Goal: Contribute content: Add original content to the website for others to see

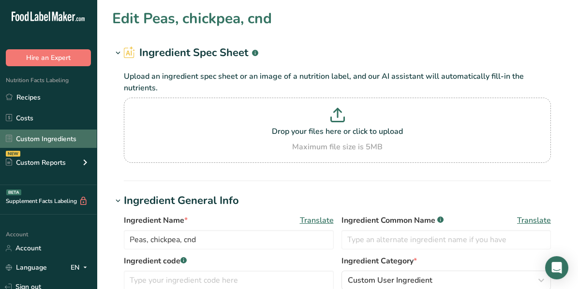
click at [69, 140] on link "Custom Ingredients" at bounding box center [48, 139] width 97 height 18
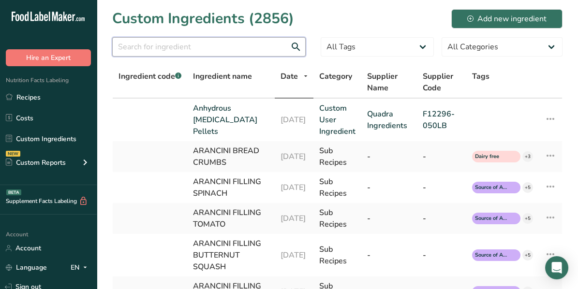
click at [152, 52] on input "text" at bounding box center [208, 46] width 193 height 19
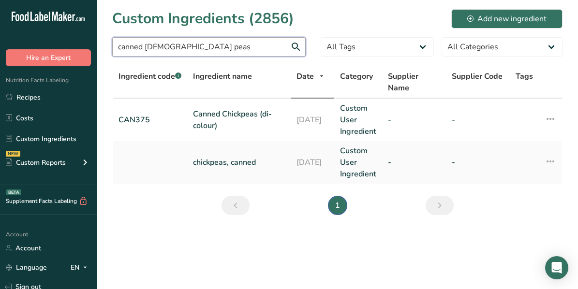
click at [195, 50] on input "canned [DEMOGRAPHIC_DATA] peas" at bounding box center [208, 46] width 193 height 19
type input "c"
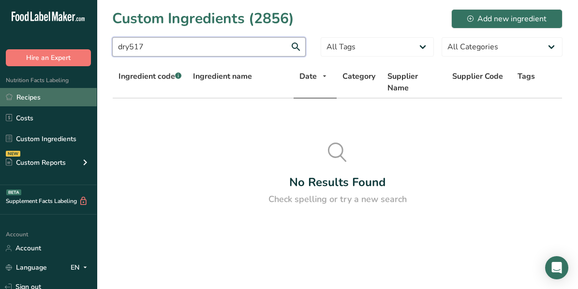
type input "dry517"
click at [147, 46] on input "dry517" at bounding box center [208, 46] width 193 height 19
click at [43, 99] on link "Recipes" at bounding box center [48, 97] width 97 height 18
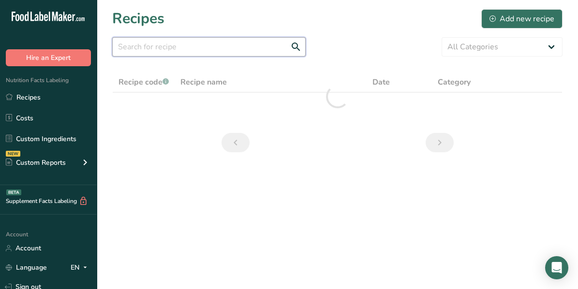
click at [149, 48] on input "text" at bounding box center [208, 46] width 193 height 19
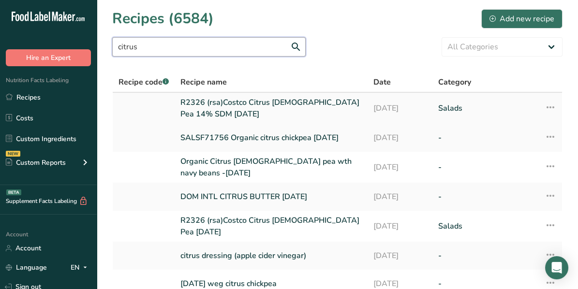
type input "citrus"
click at [236, 110] on link "R2326 (rsa)Costco Citrus [DEMOGRAPHIC_DATA] Pea 14% SDM [DATE]" at bounding box center [270, 108] width 181 height 23
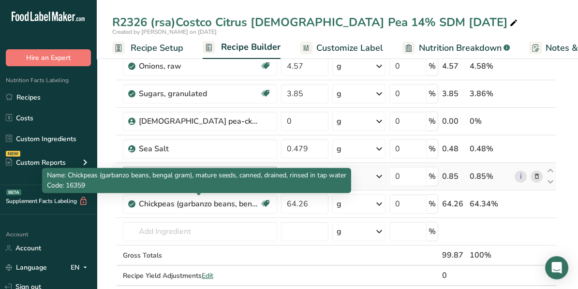
scroll to position [338, 0]
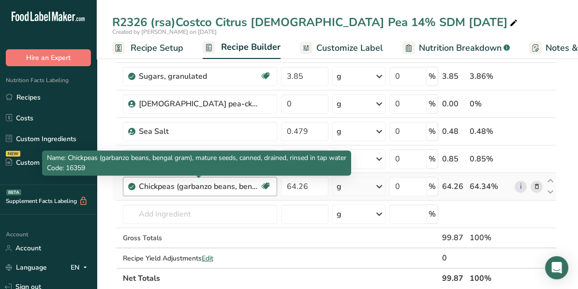
click at [231, 185] on div "Chickpeas (garbanzo beans, bengal gram), mature seeds, canned, drained, rinsed …" at bounding box center [199, 187] width 121 height 12
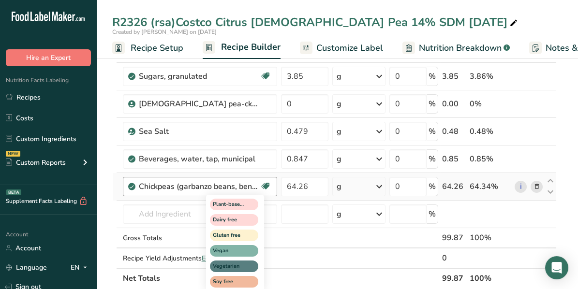
click at [266, 182] on icon at bounding box center [266, 186] width 10 height 15
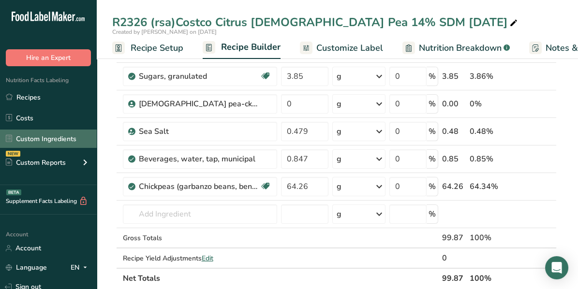
drag, startPoint x: 38, startPoint y: 140, endPoint x: 66, endPoint y: 136, distance: 28.3
click at [38, 140] on link "Custom Ingredients" at bounding box center [48, 139] width 97 height 18
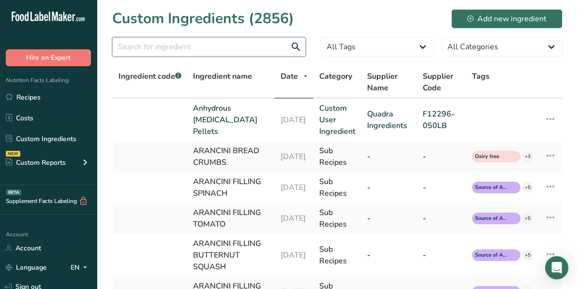
click at [180, 51] on input "text" at bounding box center [208, 46] width 193 height 19
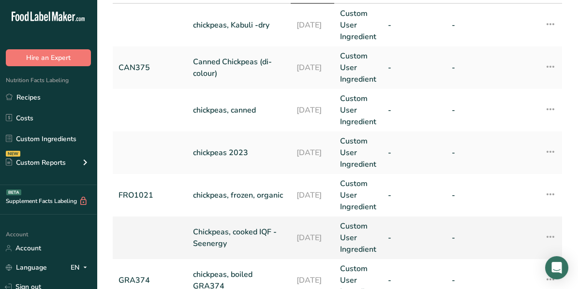
scroll to position [82, 0]
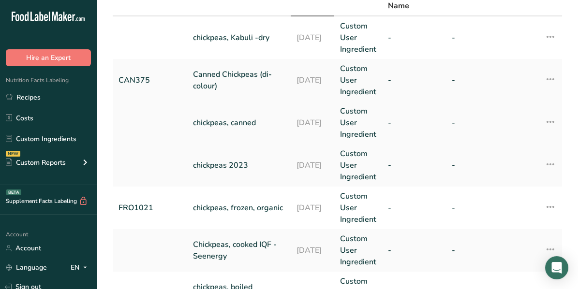
type input "chickpeas"
click at [232, 121] on link "chickpeas, canned" at bounding box center [239, 123] width 92 height 12
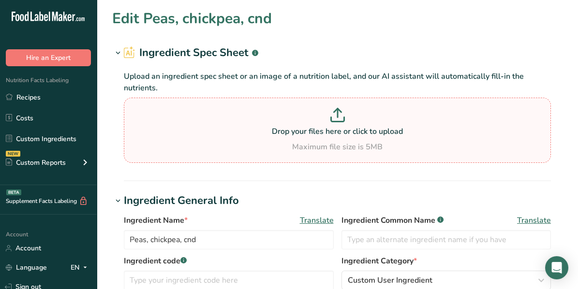
type input "chickpeas, canned"
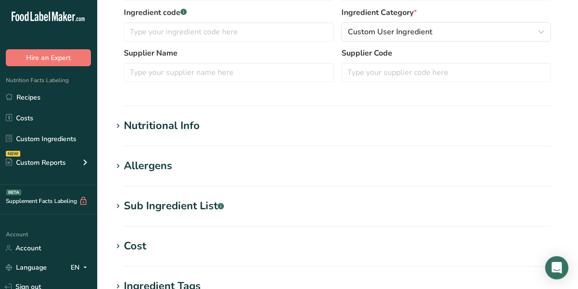
scroll to position [290, 0]
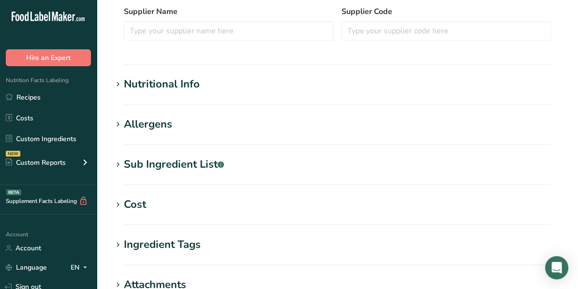
click at [119, 83] on icon at bounding box center [118, 85] width 9 height 14
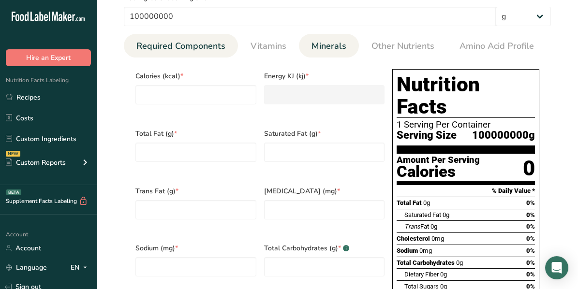
scroll to position [435, 0]
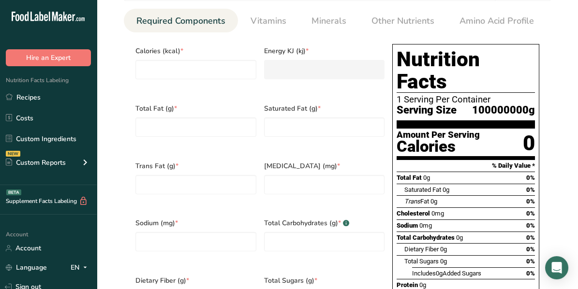
click at [455, 184] on div "Saturated Fat 0g 0%" at bounding box center [469, 190] width 131 height 12
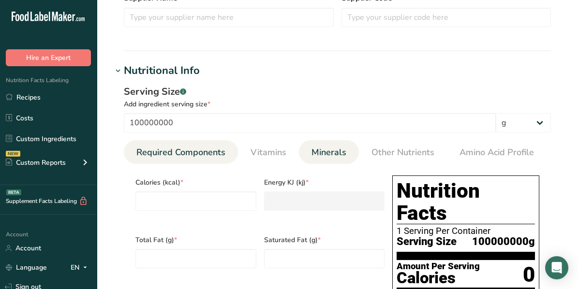
scroll to position [290, 0]
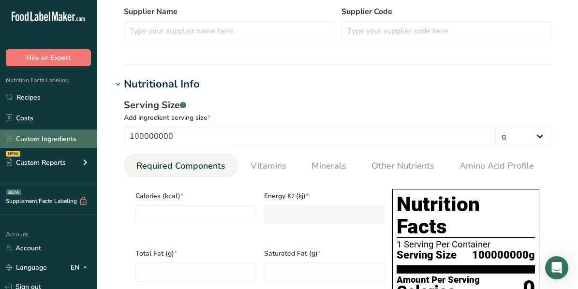
click at [38, 135] on link "Custom Ingredients" at bounding box center [48, 139] width 97 height 18
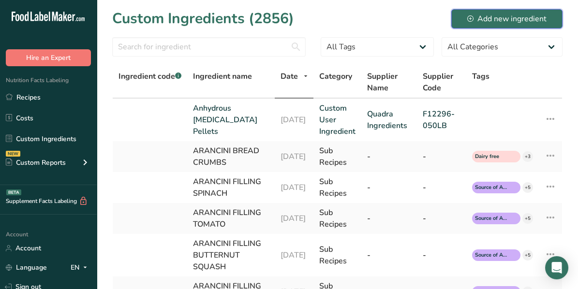
click at [484, 19] on div "Add new ingredient" at bounding box center [506, 19] width 79 height 12
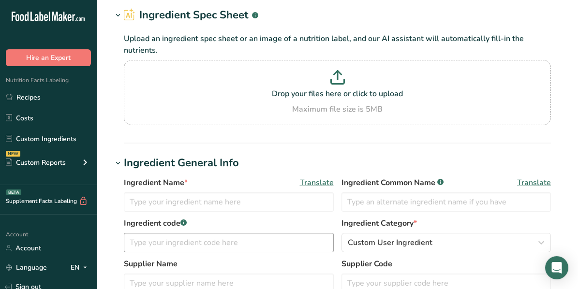
scroll to position [97, 0]
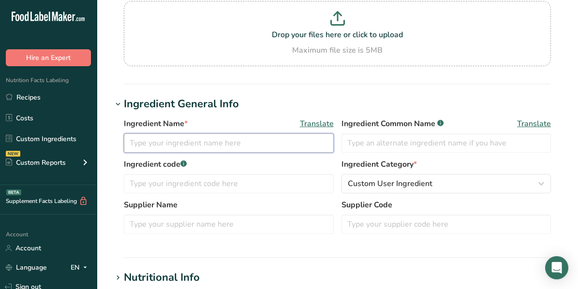
click at [152, 141] on input "text" at bounding box center [229, 143] width 210 height 19
type input "CAN 512 Chickpeas"
click at [151, 179] on input "text" at bounding box center [229, 183] width 210 height 19
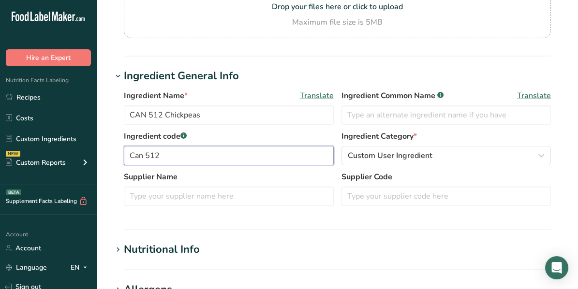
scroll to position [145, 0]
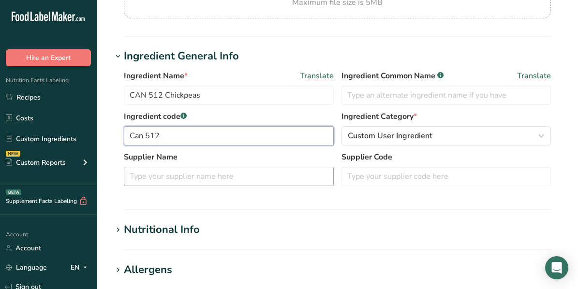
type input "Can 512"
click at [232, 172] on input "text" at bounding box center [229, 176] width 210 height 19
click at [177, 171] on input "text" at bounding box center [229, 176] width 210 height 19
type input "B"
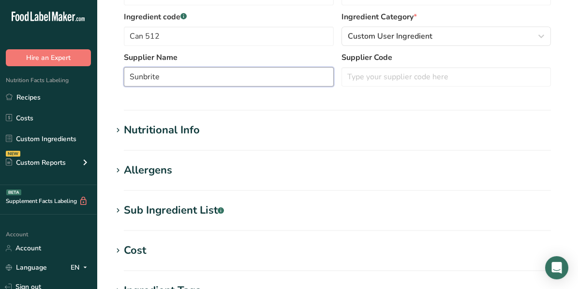
scroll to position [290, 0]
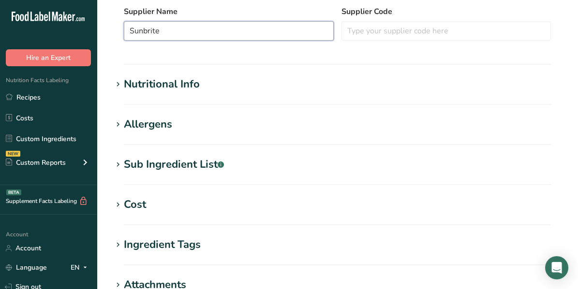
type input "Sunbrite"
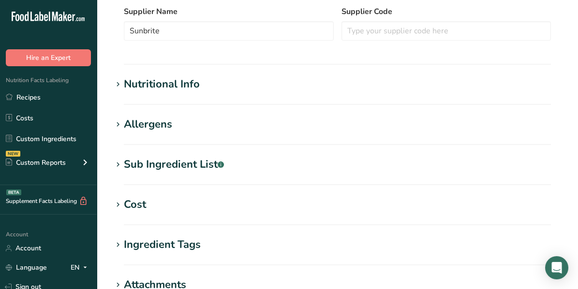
click at [116, 84] on icon at bounding box center [118, 85] width 9 height 14
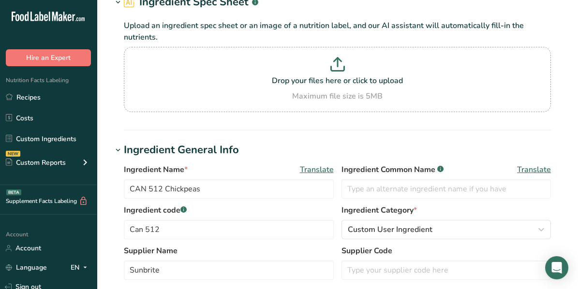
scroll to position [0, 0]
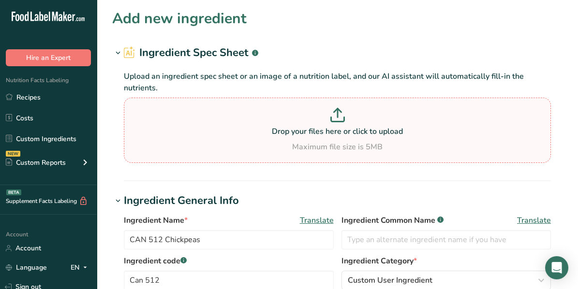
click at [341, 116] on icon at bounding box center [337, 115] width 15 height 15
click at [341, 116] on input "Drop your files here or click to upload Maximum file size is 5MB" at bounding box center [337, 130] width 427 height 65
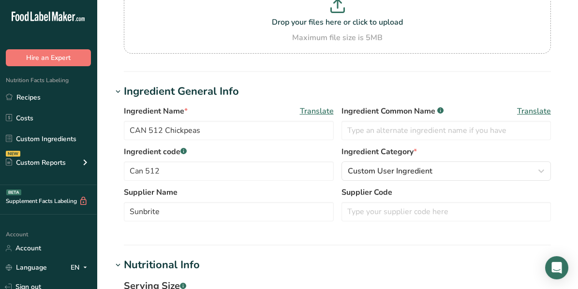
scroll to position [97, 0]
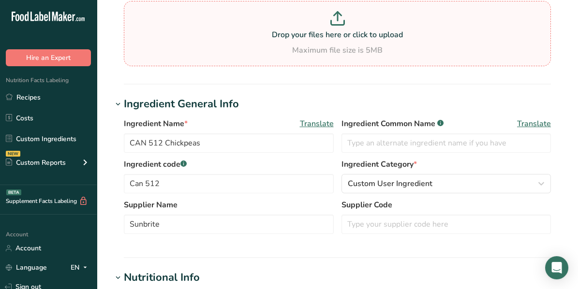
drag, startPoint x: 306, startPoint y: 34, endPoint x: 274, endPoint y: 43, distance: 33.1
click at [274, 43] on div "Drop your files here or click to upload Maximum file size is 5MB" at bounding box center [337, 33] width 422 height 45
click at [274, 43] on input "Drop your files here or click to upload Maximum file size is 5MB" at bounding box center [337, 33] width 427 height 65
type input "C:\fakepath\[DEMOGRAPHIC_DATA] Peas Nutritional Information per 100 grams.docx"
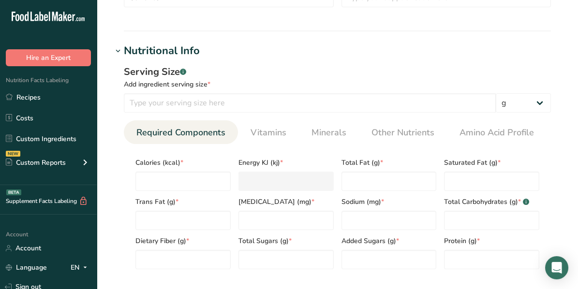
scroll to position [338, 0]
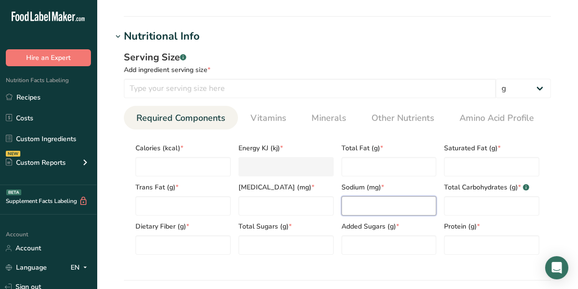
click at [371, 209] on input "number" at bounding box center [389, 205] width 95 height 19
type input "205"
click at [272, 118] on span "Vitamins" at bounding box center [269, 118] width 36 height 13
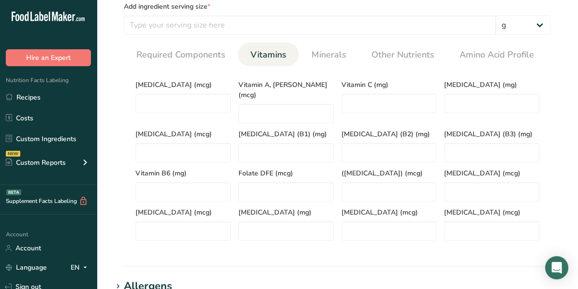
scroll to position [387, 0]
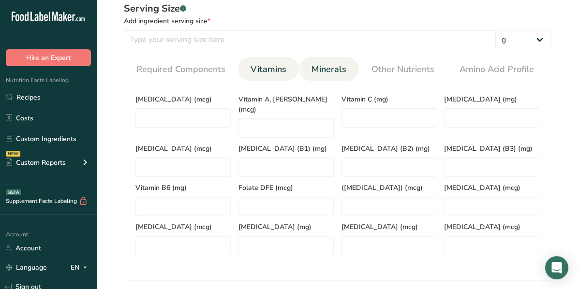
click at [327, 70] on span "Minerals" at bounding box center [329, 69] width 35 height 13
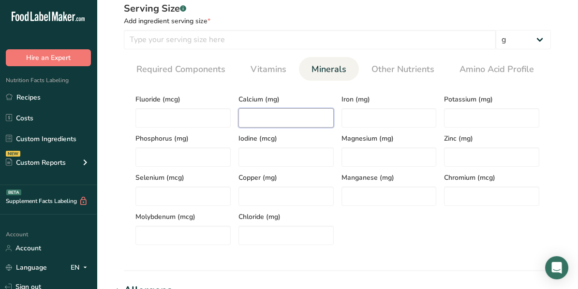
click at [275, 114] on input "number" at bounding box center [285, 117] width 95 height 19
type input "0.303"
click at [475, 117] on input "number" at bounding box center [491, 117] width 95 height 19
type input "147"
click at [363, 121] on input "number" at bounding box center [389, 117] width 95 height 19
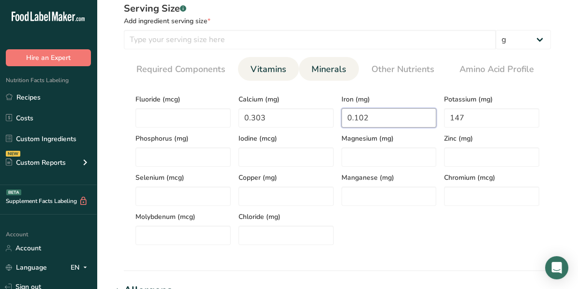
type input "0.102"
click at [264, 68] on span "Vitamins" at bounding box center [269, 69] width 36 height 13
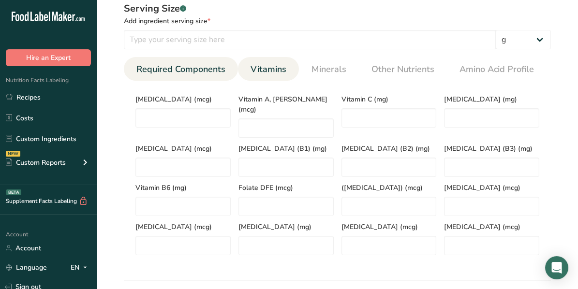
click at [206, 70] on span "Required Components" at bounding box center [180, 69] width 89 height 13
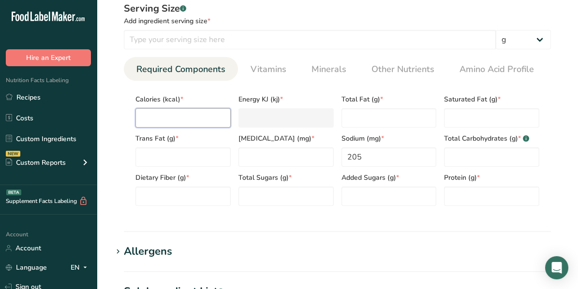
click at [179, 116] on input "number" at bounding box center [182, 117] width 95 height 19
type input "2"
type KJ "8.4"
type input "22"
type KJ "92"
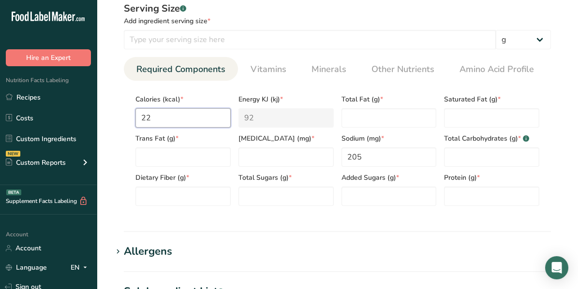
type input "2"
type KJ "8.4"
type input "0"
type KJ "0"
type input "1"
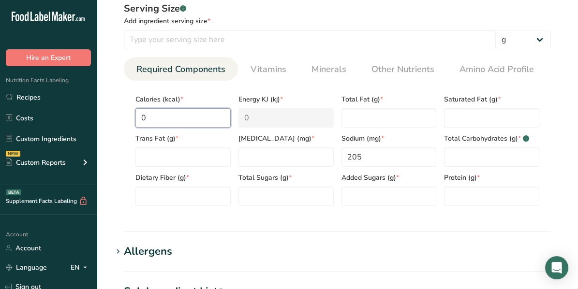
type KJ "4.2"
type input "12"
type KJ "50.2"
type input "126"
type KJ "527.2"
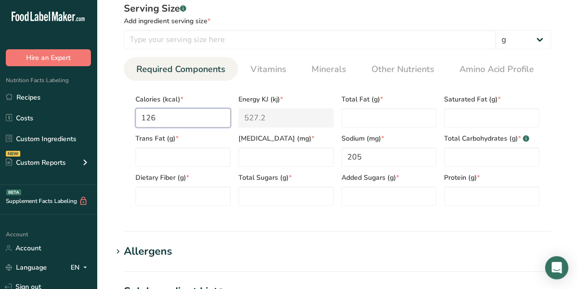
scroll to position [338, 0]
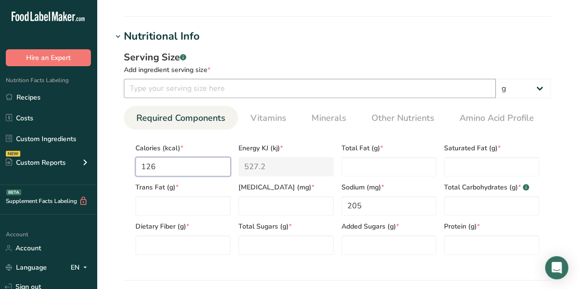
type input "126"
click at [205, 86] on input "number" at bounding box center [310, 88] width 372 height 19
type input "100"
click at [275, 45] on div "Serving Size .a-a{fill:#347362;}.b-a{fill:#fff;} Add ingredient serving size * …" at bounding box center [337, 157] width 450 height 224
click at [182, 201] on Fat "number" at bounding box center [182, 205] width 95 height 19
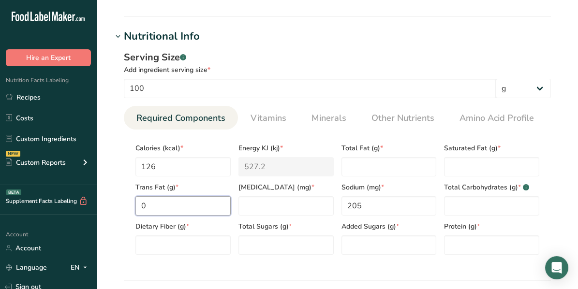
type Fat "0"
click at [370, 166] on Fat "number" at bounding box center [389, 166] width 95 height 19
type Fat "2.43"
click at [466, 167] on Fat "number" at bounding box center [491, 166] width 95 height 19
type Fat "0.30"
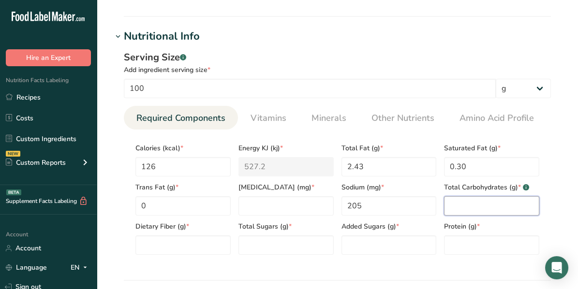
click at [477, 205] on Carbohydrates "number" at bounding box center [491, 205] width 95 height 19
type Carbohydrates "22.0"
click at [519, 246] on input "number" at bounding box center [491, 245] width 95 height 19
type input "7.24"
click at [268, 244] on Sugars "number" at bounding box center [285, 245] width 95 height 19
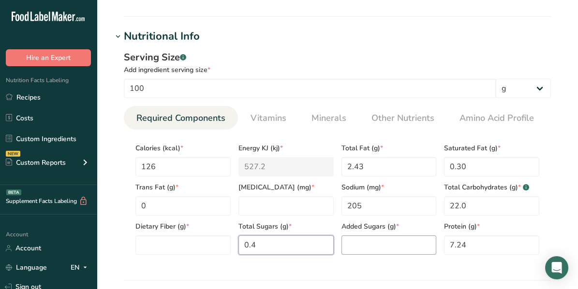
type Sugars "0.4"
click at [351, 242] on Sugars "number" at bounding box center [389, 245] width 95 height 19
type Sugars "0"
click at [180, 248] on Fiber "number" at bounding box center [182, 245] width 95 height 19
type Fiber "6.2"
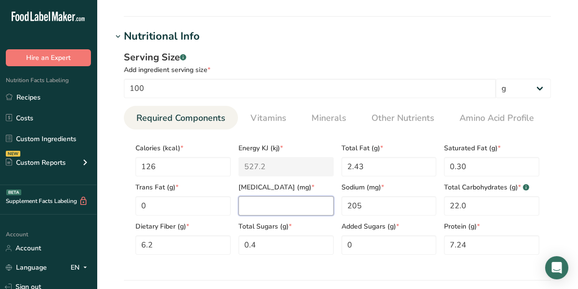
click at [290, 207] on input "number" at bounding box center [285, 205] width 95 height 19
type input "0"
click at [562, 129] on div "Serving Size .a-a{fill:#347362;}.b-a{fill:#fff;} Add ingredient serving size * …" at bounding box center [337, 157] width 450 height 224
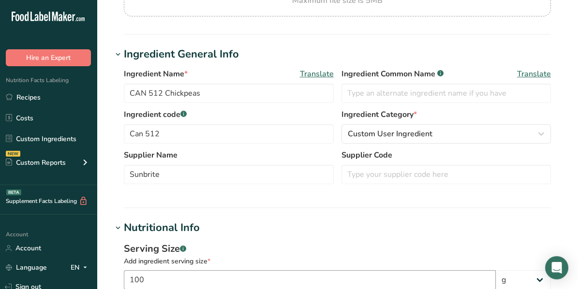
scroll to position [145, 0]
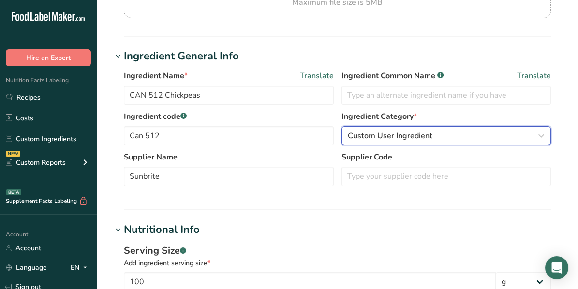
click at [542, 136] on icon "button" at bounding box center [542, 135] width 12 height 17
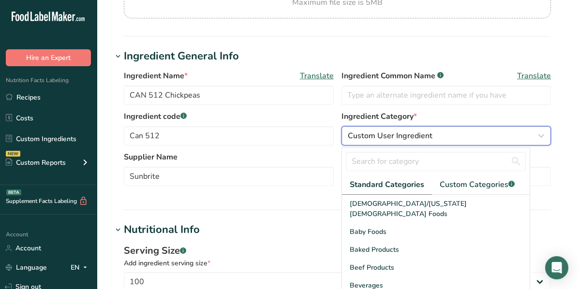
click at [542, 136] on icon "button" at bounding box center [542, 135] width 12 height 17
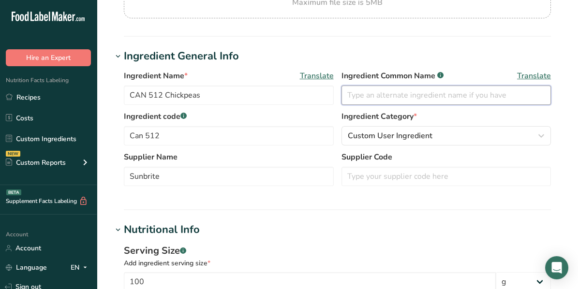
click at [361, 96] on input "text" at bounding box center [447, 95] width 210 height 19
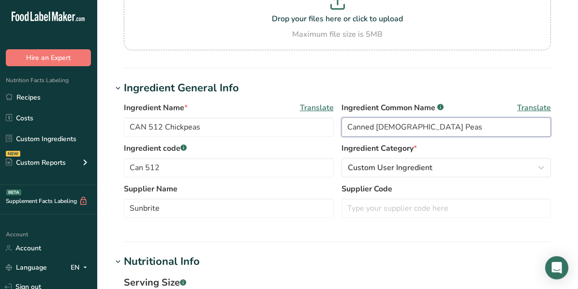
scroll to position [97, 0]
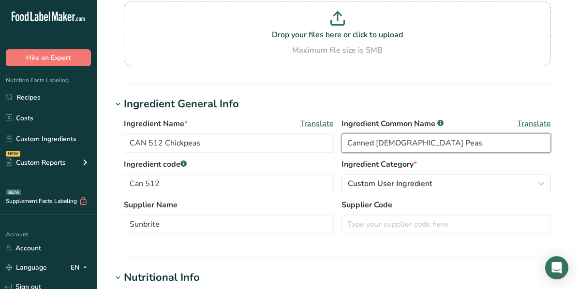
type input "Canned [DEMOGRAPHIC_DATA] Peas"
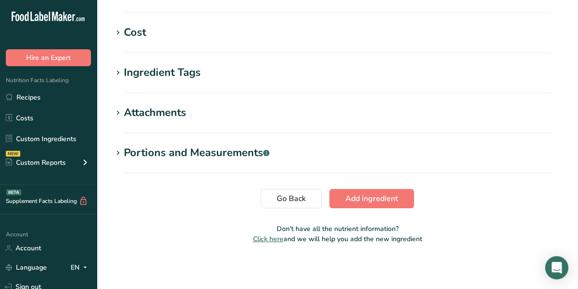
scroll to position [687, 0]
click at [370, 195] on span "Add ingredient" at bounding box center [371, 199] width 53 height 12
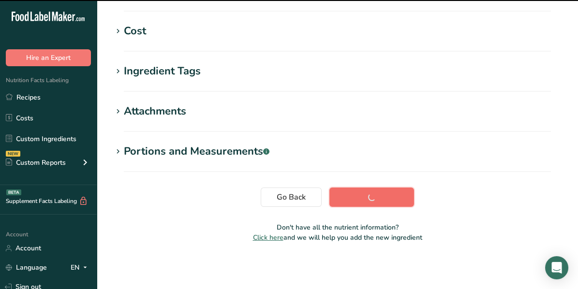
scroll to position [222, 0]
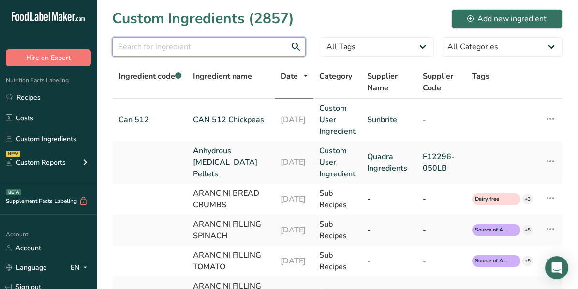
click at [145, 45] on input "text" at bounding box center [208, 46] width 193 height 19
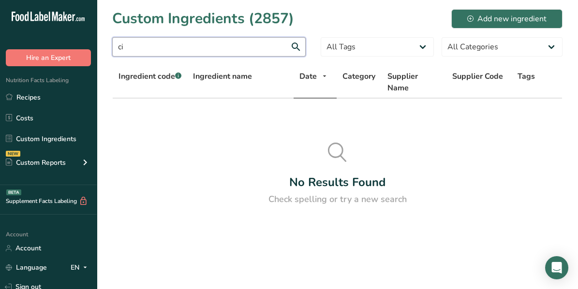
type input "c"
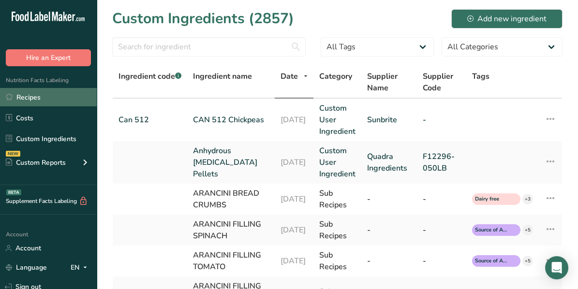
click at [39, 97] on link "Recipes" at bounding box center [48, 97] width 97 height 18
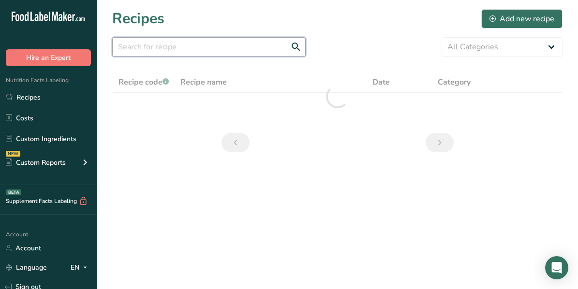
click at [176, 48] on input "text" at bounding box center [208, 46] width 193 height 19
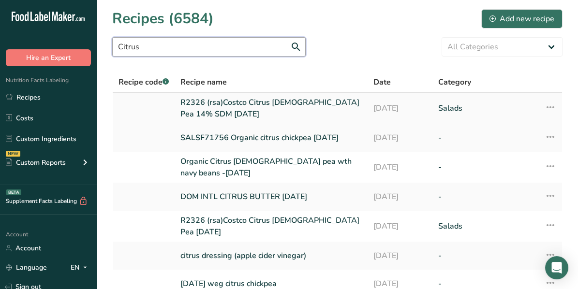
type input "Citrus"
click at [232, 104] on link "R2326 (rsa)Costco Citrus [DEMOGRAPHIC_DATA] Pea 14% SDM [DATE]" at bounding box center [270, 108] width 181 height 23
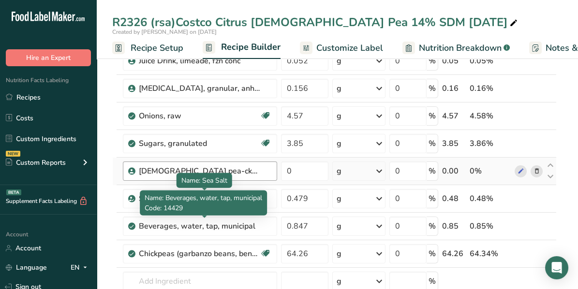
scroll to position [290, 0]
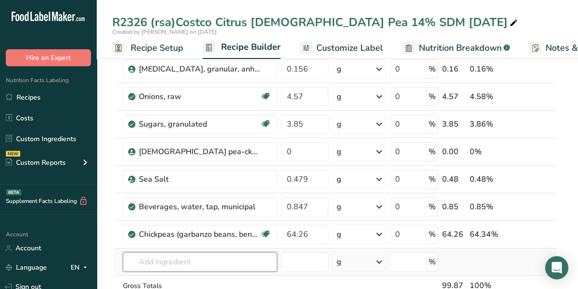
click at [162, 257] on input "text" at bounding box center [200, 262] width 154 height 19
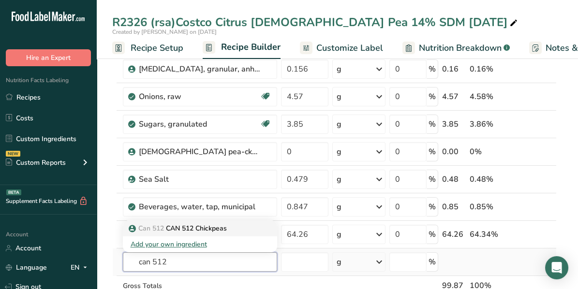
type input "can 512"
click at [188, 223] on p "Can 512 CAN 512 Chickpeas" at bounding box center [179, 228] width 96 height 10
type input "CAN 512 Chickpeas"
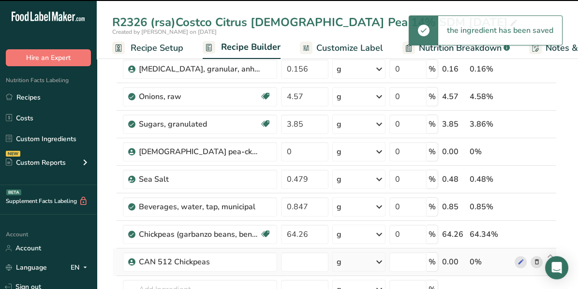
type input "0"
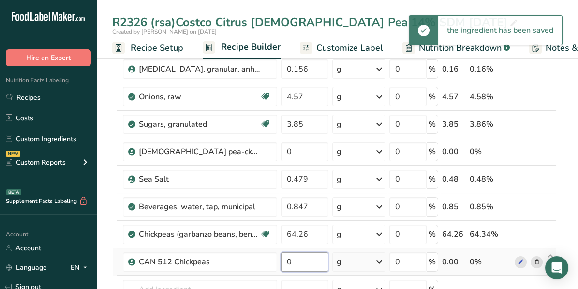
click at [297, 256] on input "0" at bounding box center [304, 262] width 47 height 19
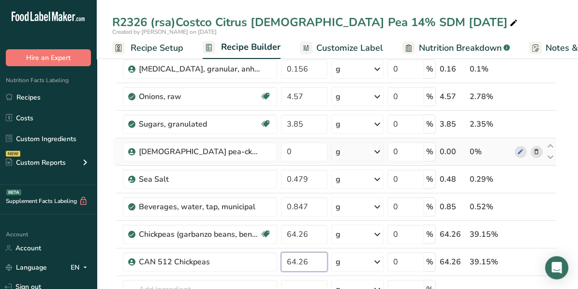
type input "64.26"
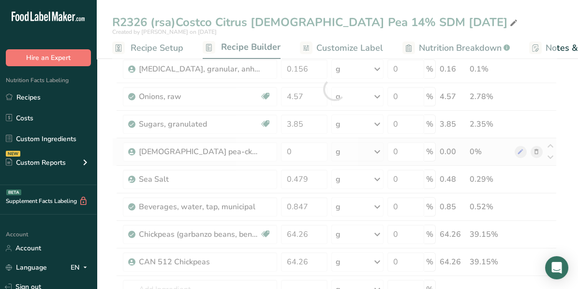
click at [540, 158] on div "Ingredient * Amount * Unit * Waste * .a-a{fill:#347362;}.b-a{fill:#fff;} Grams …" at bounding box center [334, 89] width 445 height 550
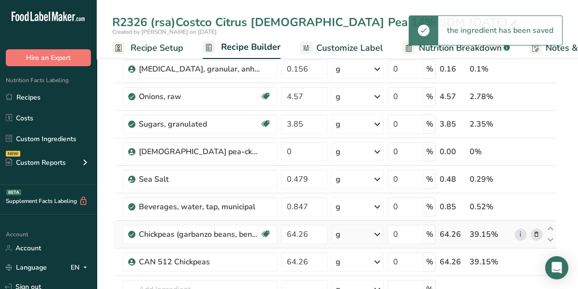
click at [536, 230] on icon at bounding box center [536, 235] width 7 height 10
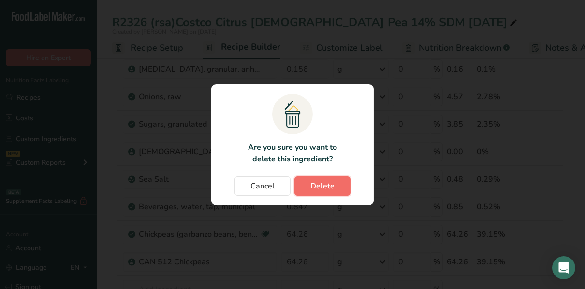
click at [335, 189] on button "Delete" at bounding box center [323, 186] width 56 height 19
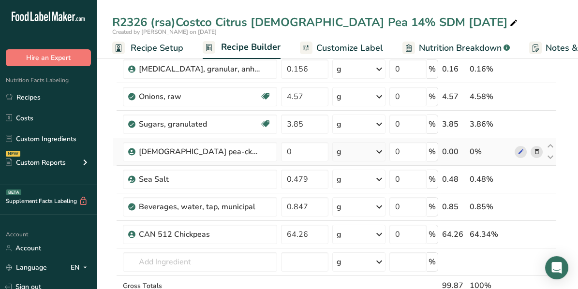
click at [534, 150] on icon at bounding box center [536, 152] width 7 height 10
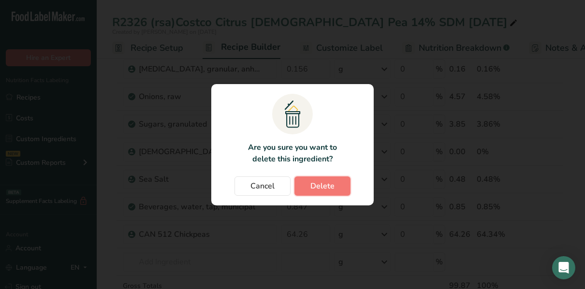
click at [344, 186] on button "Delete" at bounding box center [323, 186] width 56 height 19
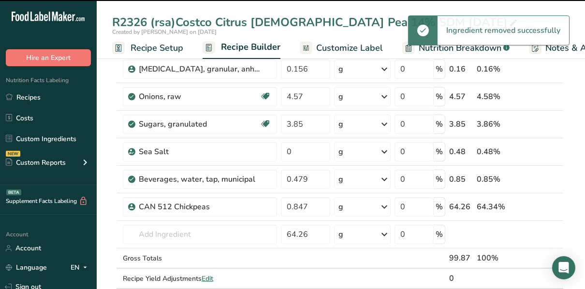
type input "0.479"
type input "0.847"
type input "64.26"
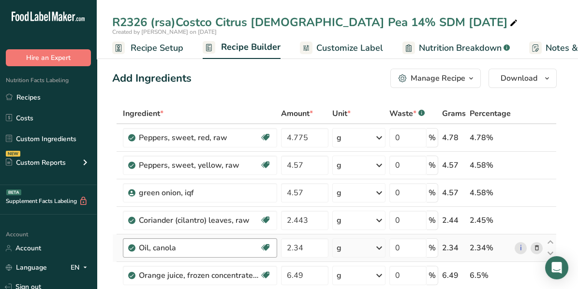
scroll to position [0, 0]
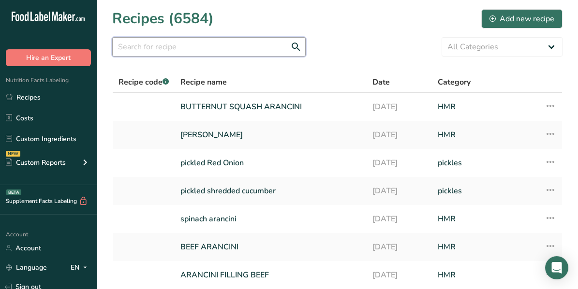
click at [171, 43] on input "text" at bounding box center [208, 46] width 193 height 19
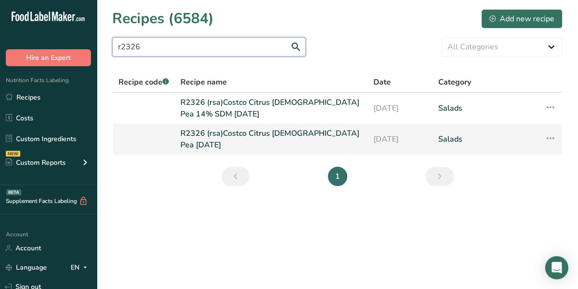
type input "r2326"
click at [267, 134] on link "R2326 (rsa)Costco Citrus [DEMOGRAPHIC_DATA] Pea [DATE]" at bounding box center [270, 139] width 181 height 23
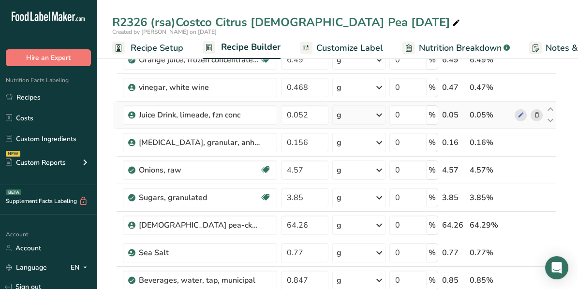
scroll to position [290, 0]
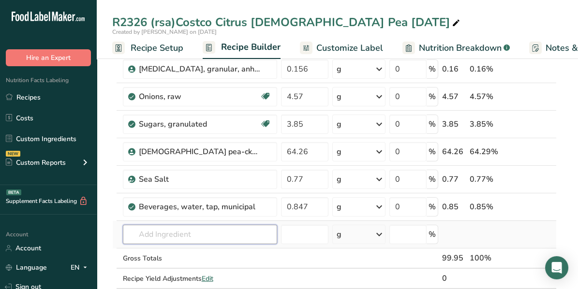
click at [179, 232] on input "text" at bounding box center [200, 234] width 154 height 19
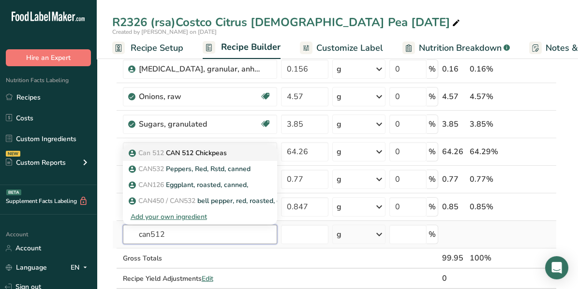
type input "can512"
click at [204, 151] on p "Can 512 CAN 512 Chickpeas" at bounding box center [179, 153] width 96 height 10
type input "CAN 512 Chickpeas"
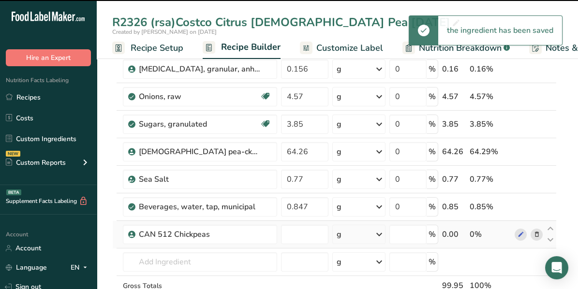
type input "0"
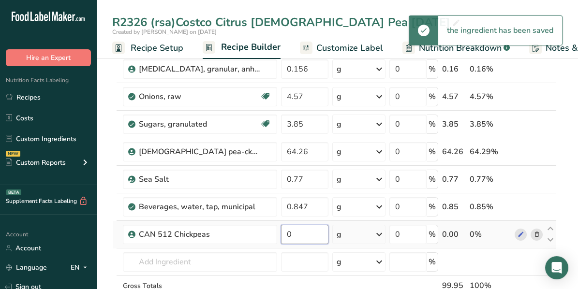
click at [298, 230] on input "0" at bounding box center [304, 234] width 47 height 19
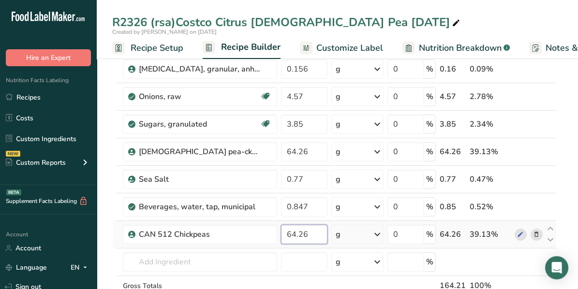
type input "64.26"
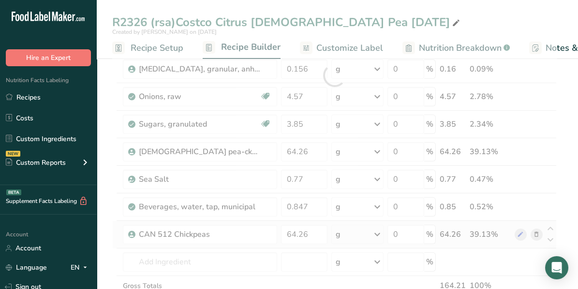
click at [541, 228] on div "Ingredient * Amount * Unit * Waste * .a-a{fill:#347362;}.b-a{fill:#fff;} Grams …" at bounding box center [334, 75] width 445 height 522
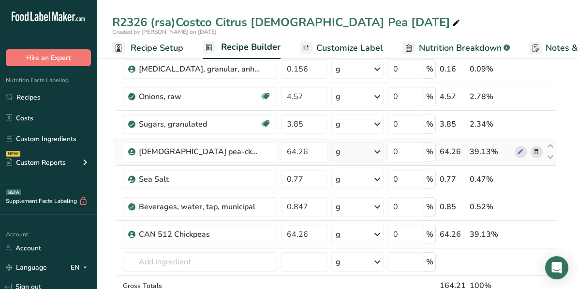
click at [536, 149] on icon at bounding box center [536, 152] width 7 height 10
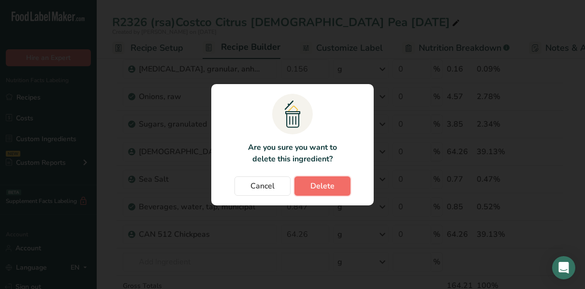
click at [345, 185] on button "Delete" at bounding box center [323, 186] width 56 height 19
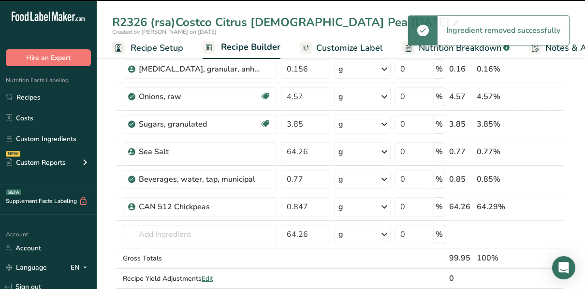
type input "0.77"
type input "0.847"
type input "64.26"
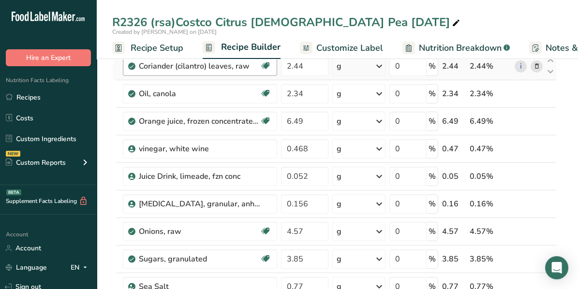
scroll to position [48, 0]
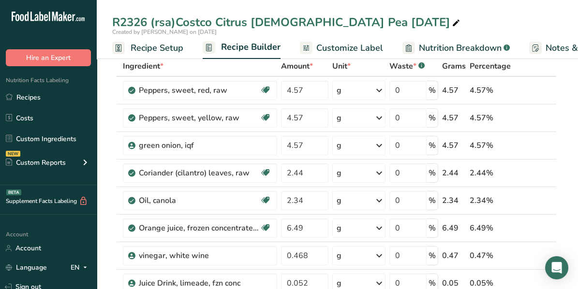
click at [402, 13] on div "R2326 (rsa)Costco Citrus [DEMOGRAPHIC_DATA] Pea [DATE] Created by [PERSON_NAME]…" at bounding box center [337, 29] width 481 height 59
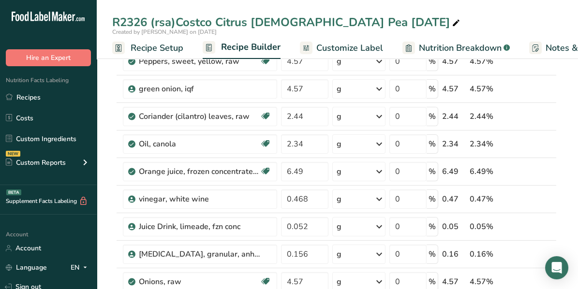
scroll to position [0, 0]
